Goal: Task Accomplishment & Management: Manage account settings

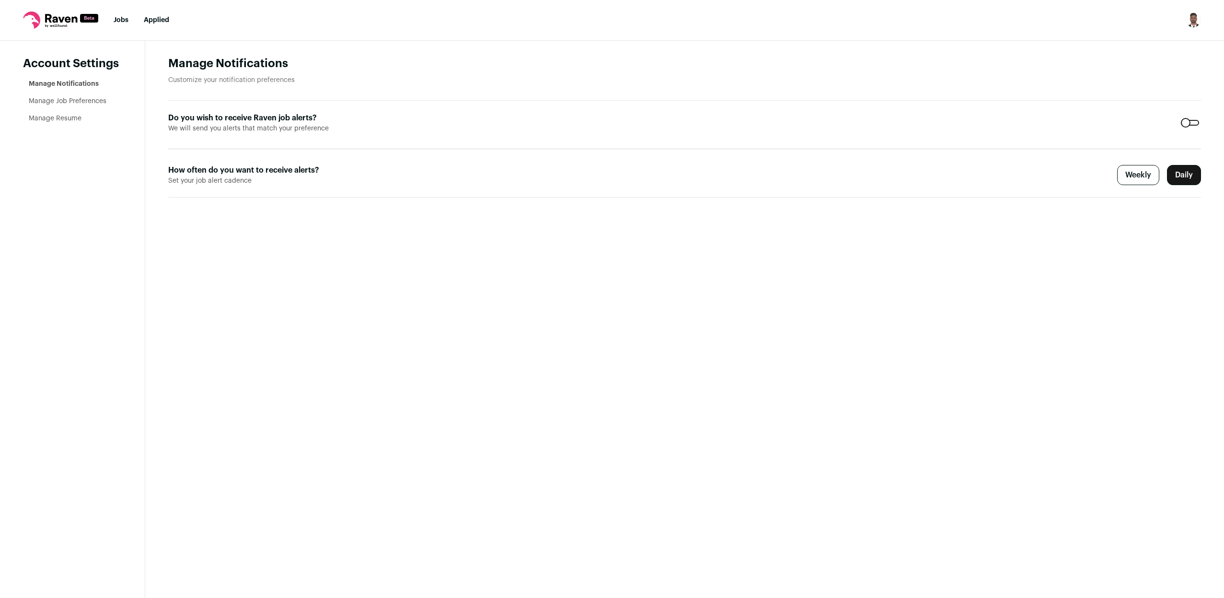
click at [813, 291] on main "Manage Notifications Customize your notification preferences Do you wish to rec…" at bounding box center [684, 319] width 1079 height 557
click at [1187, 174] on label "Daily" at bounding box center [1184, 175] width 34 height 20
click at [52, 98] on link "Manage Job Preferences" at bounding box center [68, 101] width 78 height 7
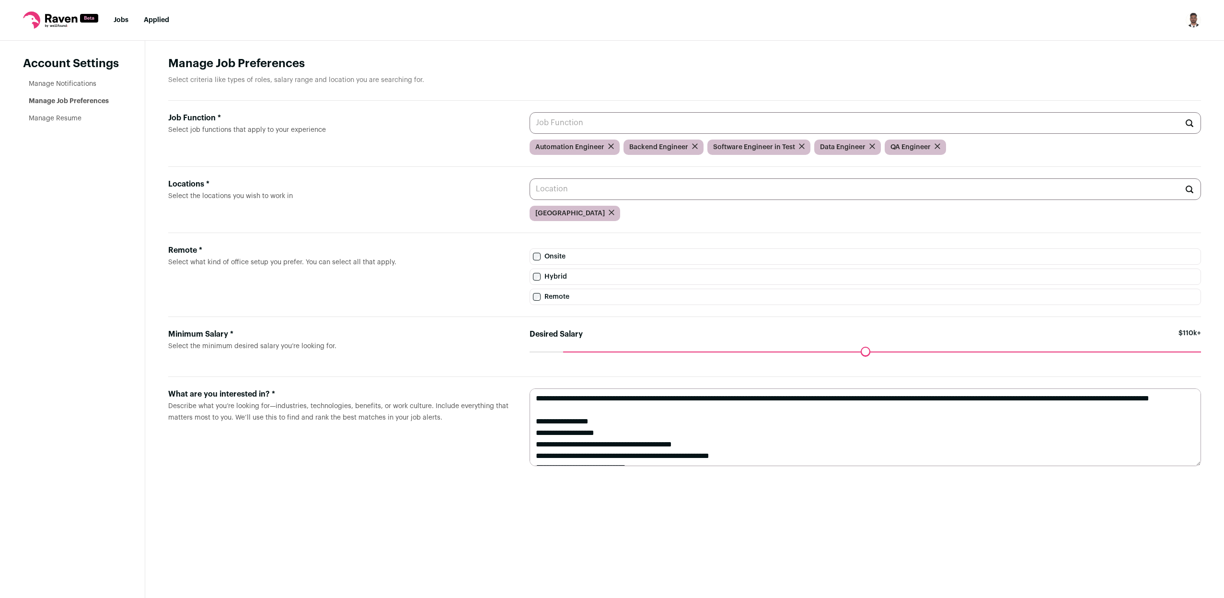
click at [603, 185] on input "Locations * Select the locations you wish to work in" at bounding box center [866, 189] width 672 height 22
type input "R"
click at [582, 216] on li "United States" at bounding box center [865, 212] width 671 height 25
type input "United States"
